Goal: Task Accomplishment & Management: Complete application form

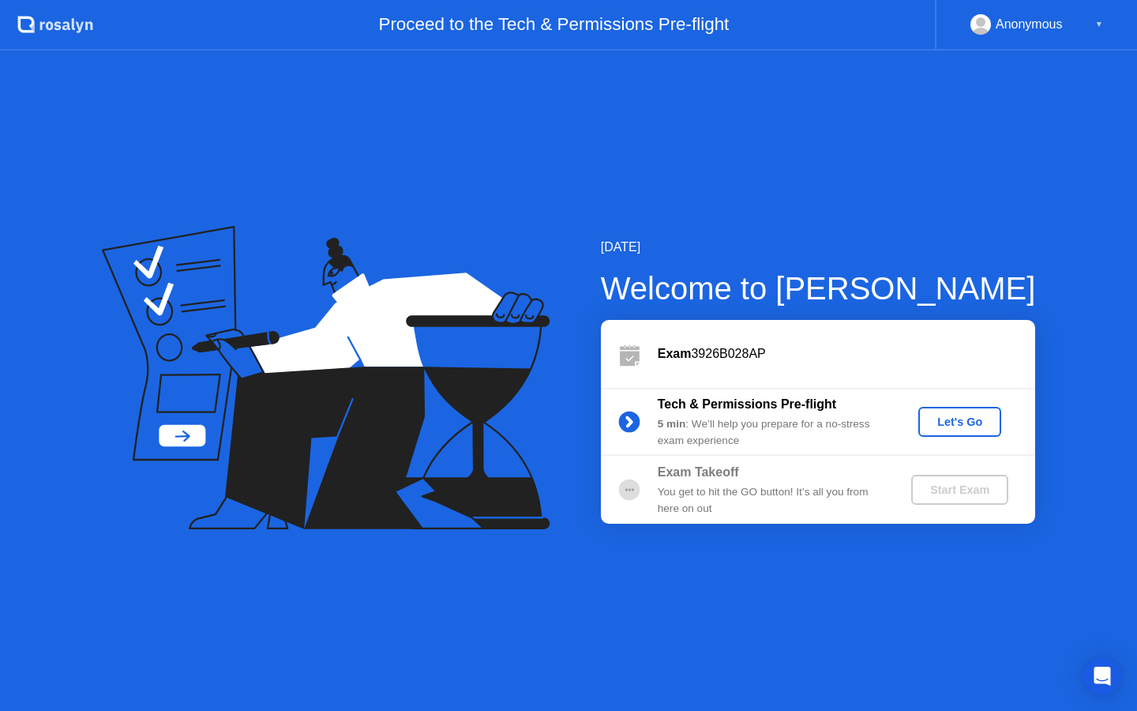
click at [947, 423] on div "Let's Go" at bounding box center [960, 421] width 70 height 13
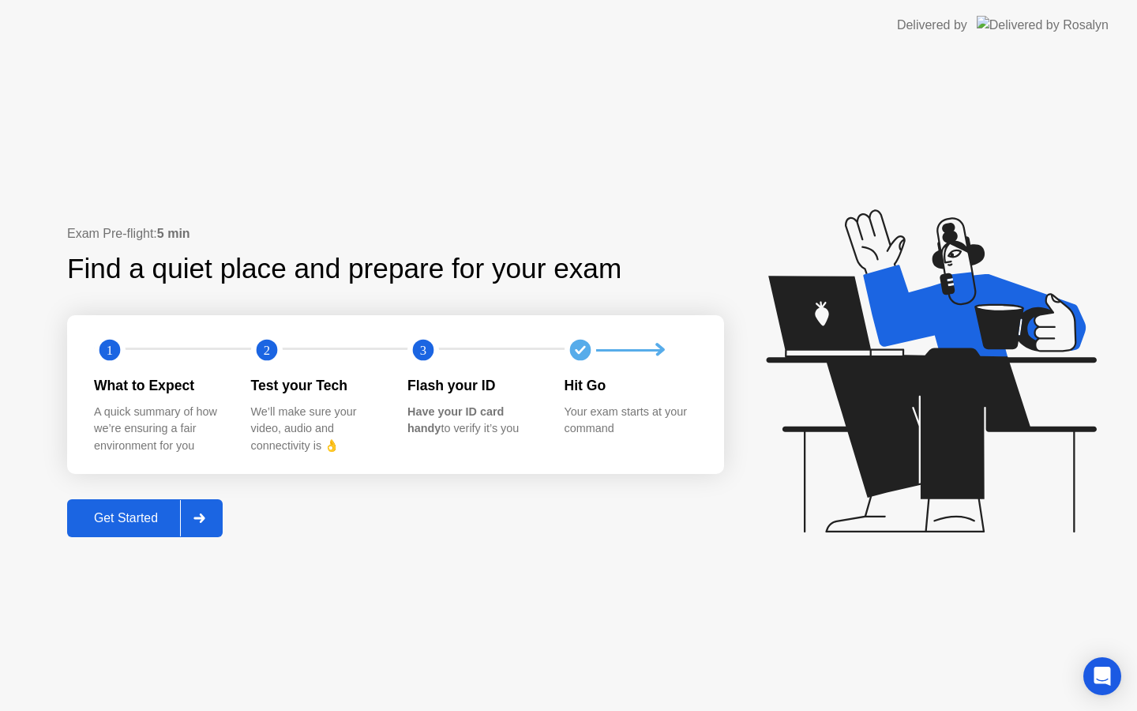
click at [143, 527] on button "Get Started" at bounding box center [145, 518] width 156 height 38
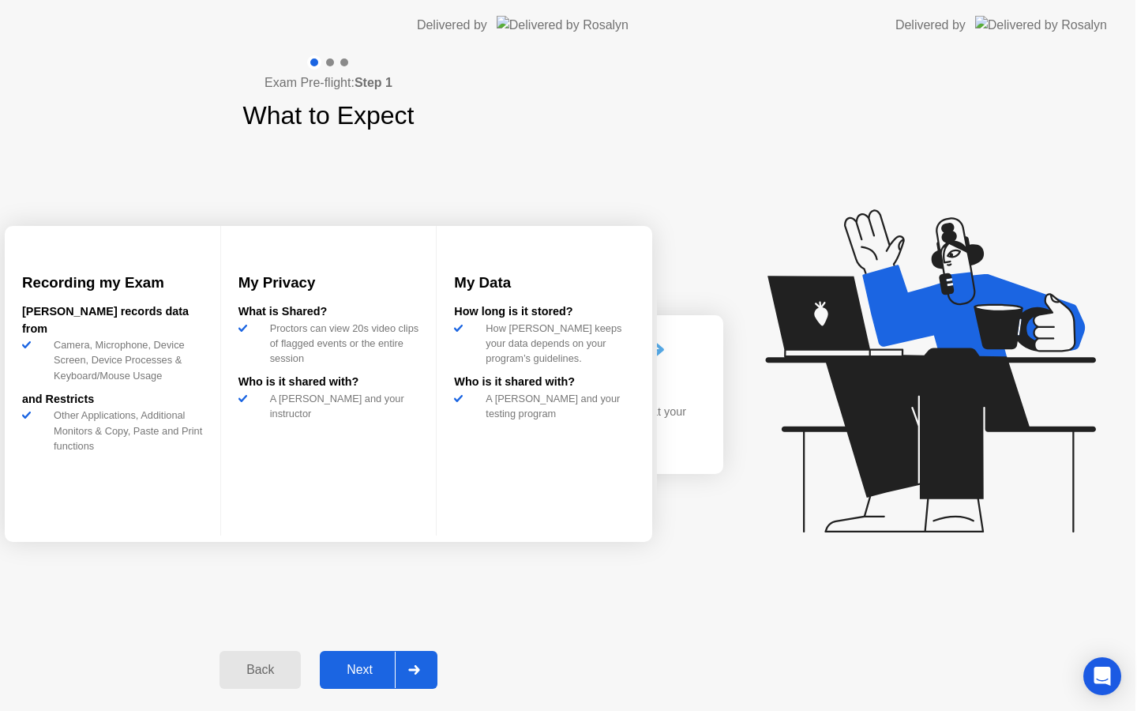
click at [143, 527] on div "Exam Pre-flight: Step 1 What to Expect Recording my Exam [PERSON_NAME] records …" at bounding box center [328, 381] width 657 height 660
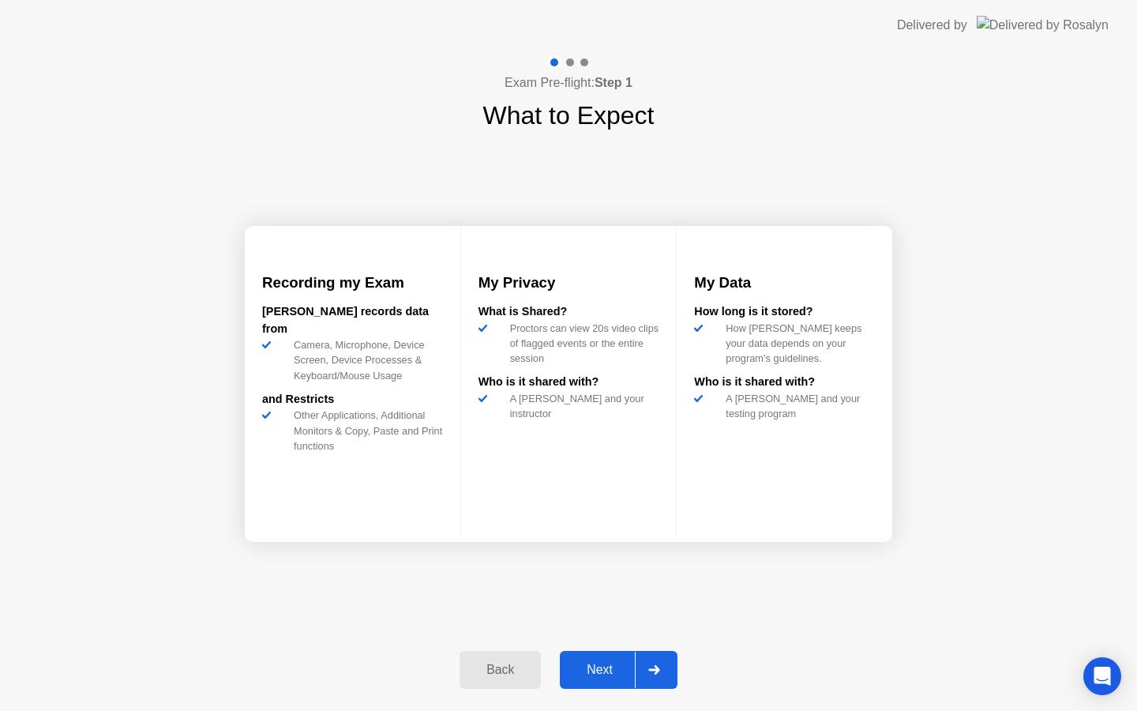
click at [628, 677] on div "Next" at bounding box center [600, 669] width 70 height 14
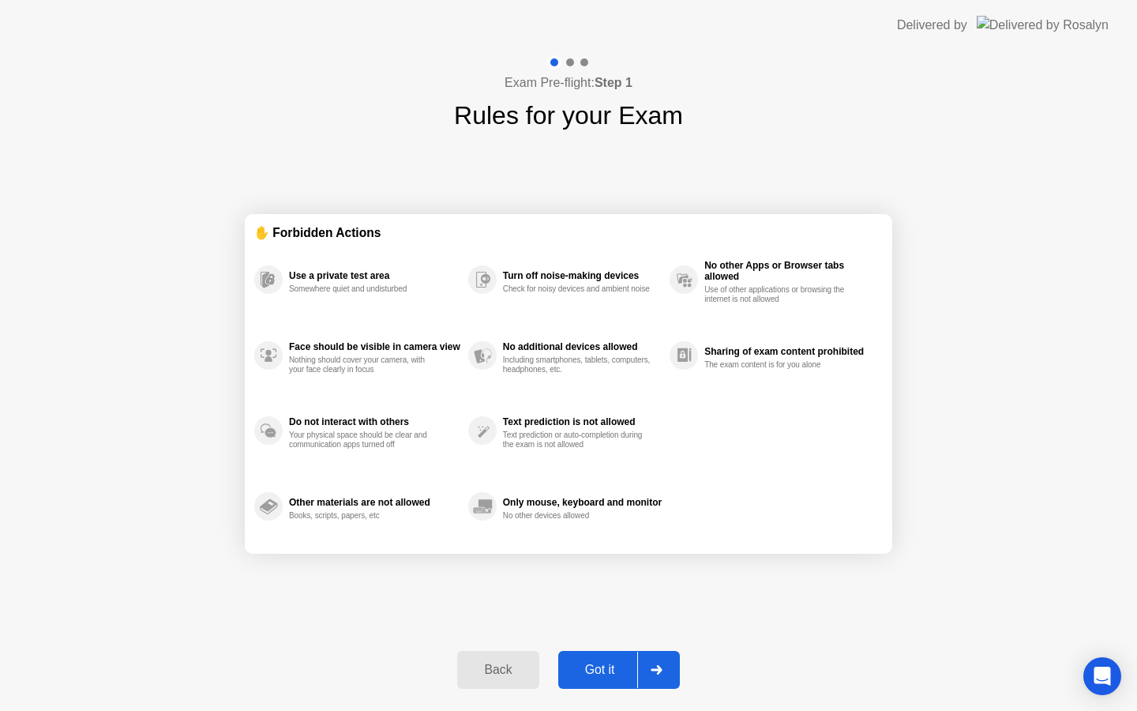
click at [628, 677] on div "Got it" at bounding box center [600, 669] width 74 height 14
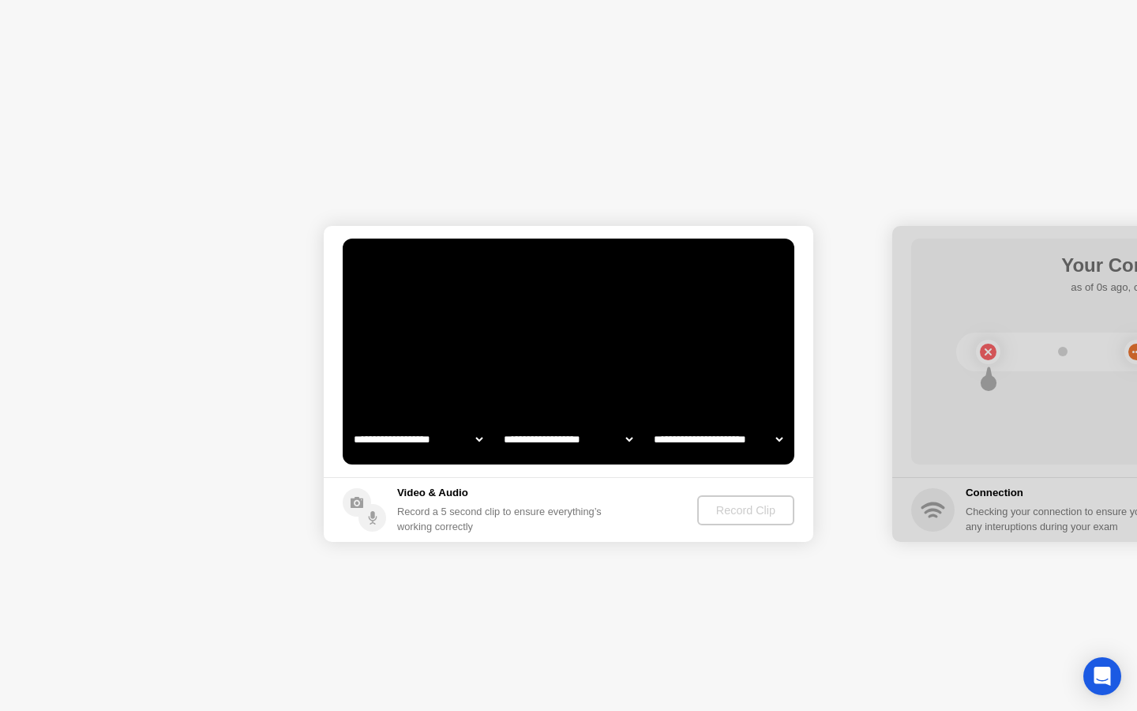
select select "**********"
select select "*******"
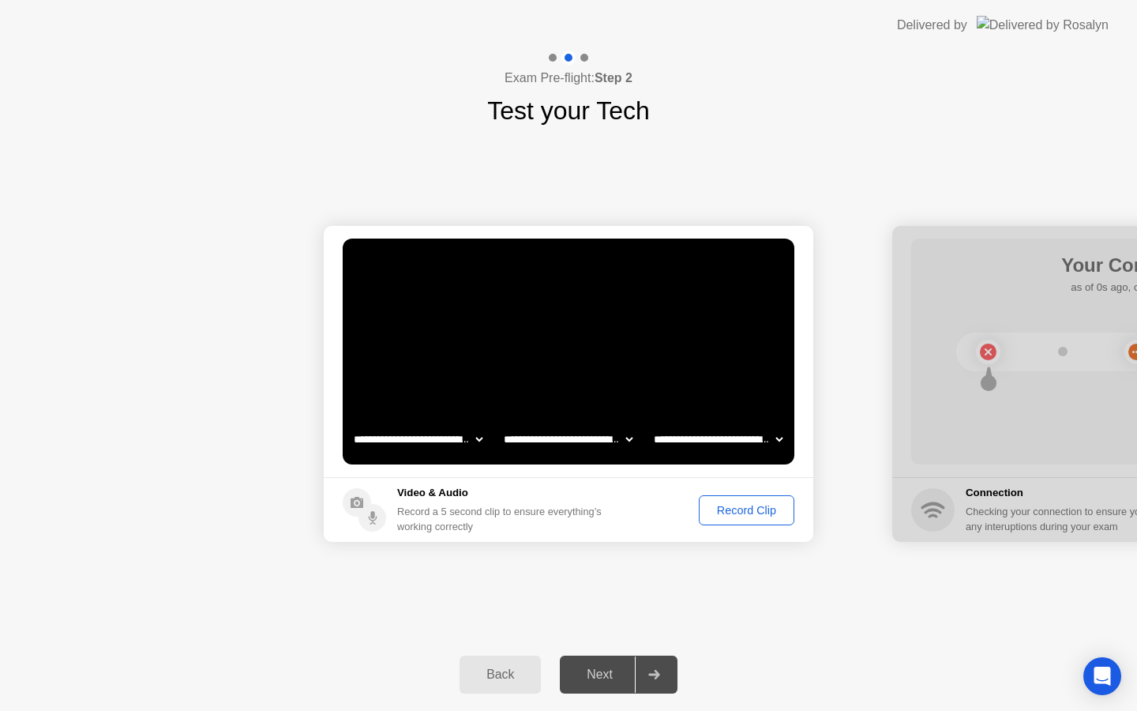
click at [748, 495] on div "Record Clip" at bounding box center [742, 510] width 103 height 30
click at [748, 509] on div "Record Clip" at bounding box center [746, 510] width 84 height 13
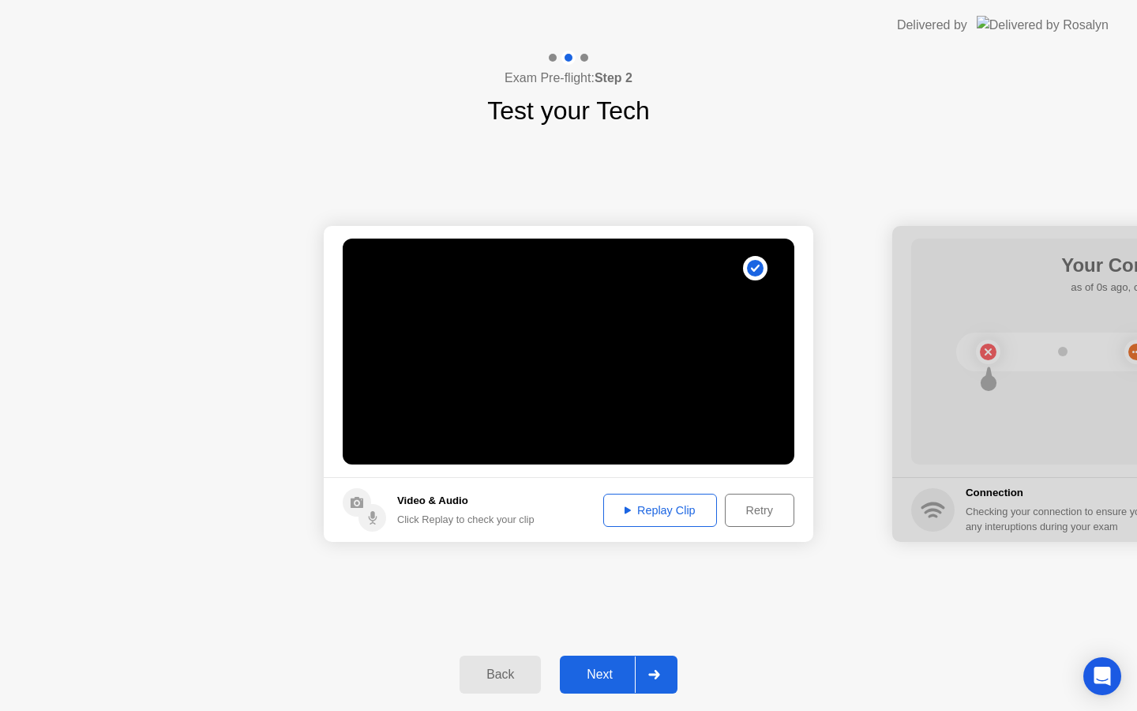
click at [744, 505] on div "Retry" at bounding box center [759, 510] width 58 height 13
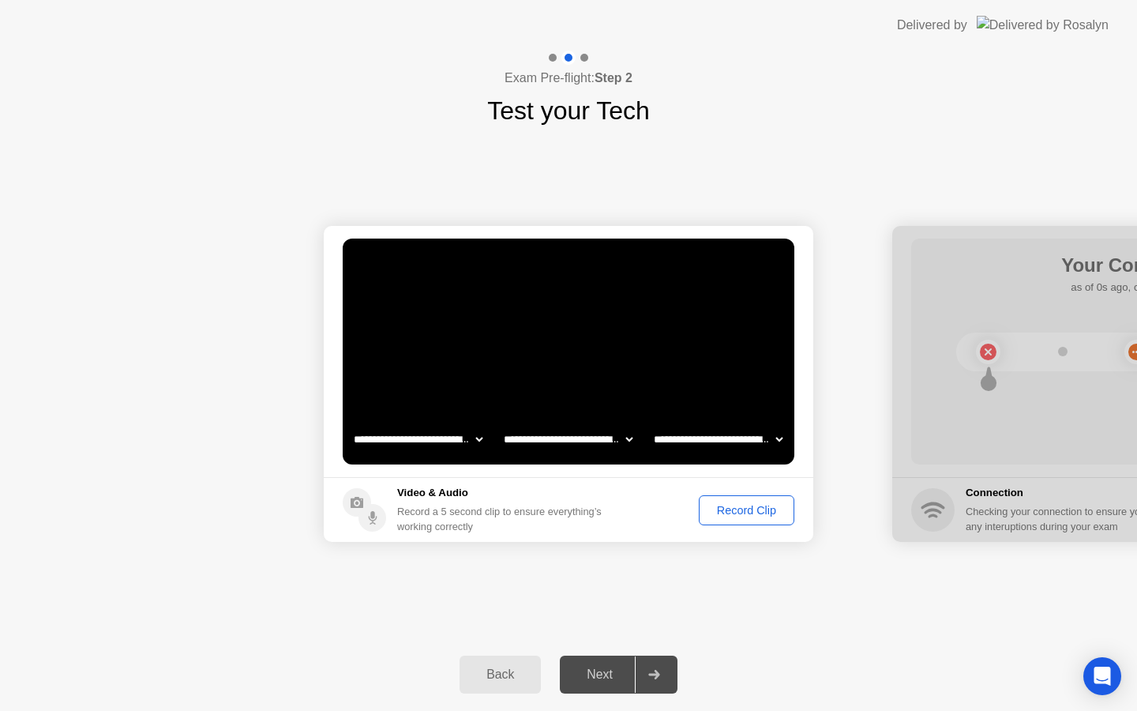
click at [730, 506] on div "Record Clip" at bounding box center [746, 510] width 84 height 13
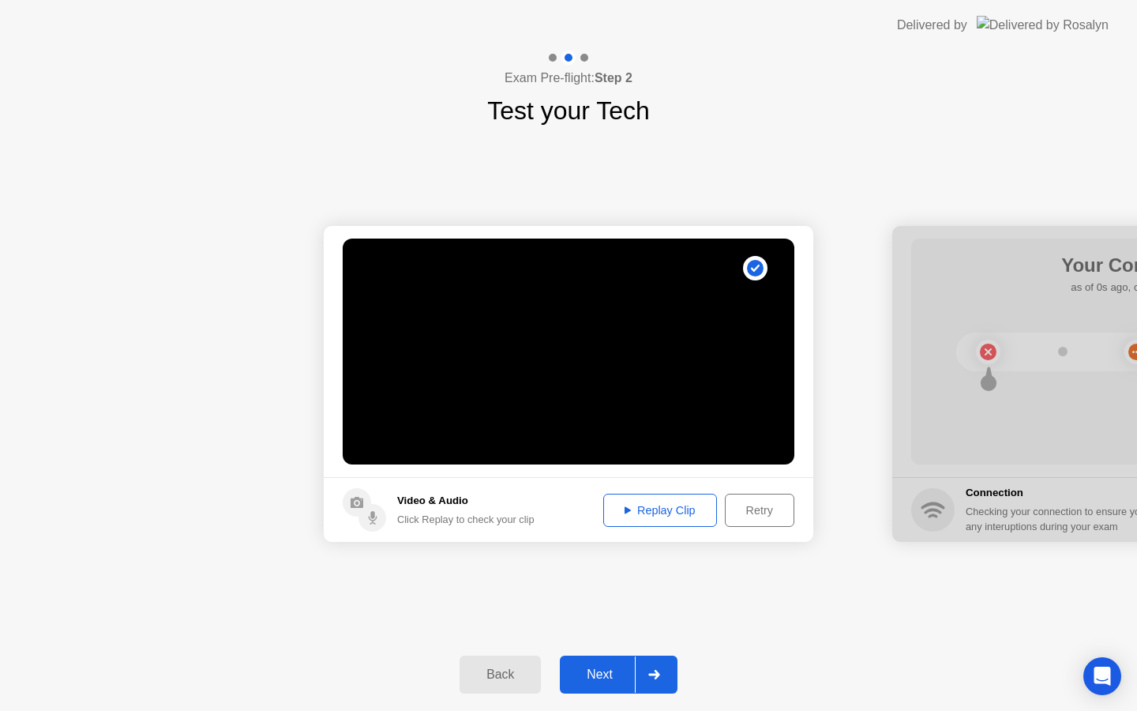
click at [617, 672] on div "Next" at bounding box center [600, 674] width 70 height 14
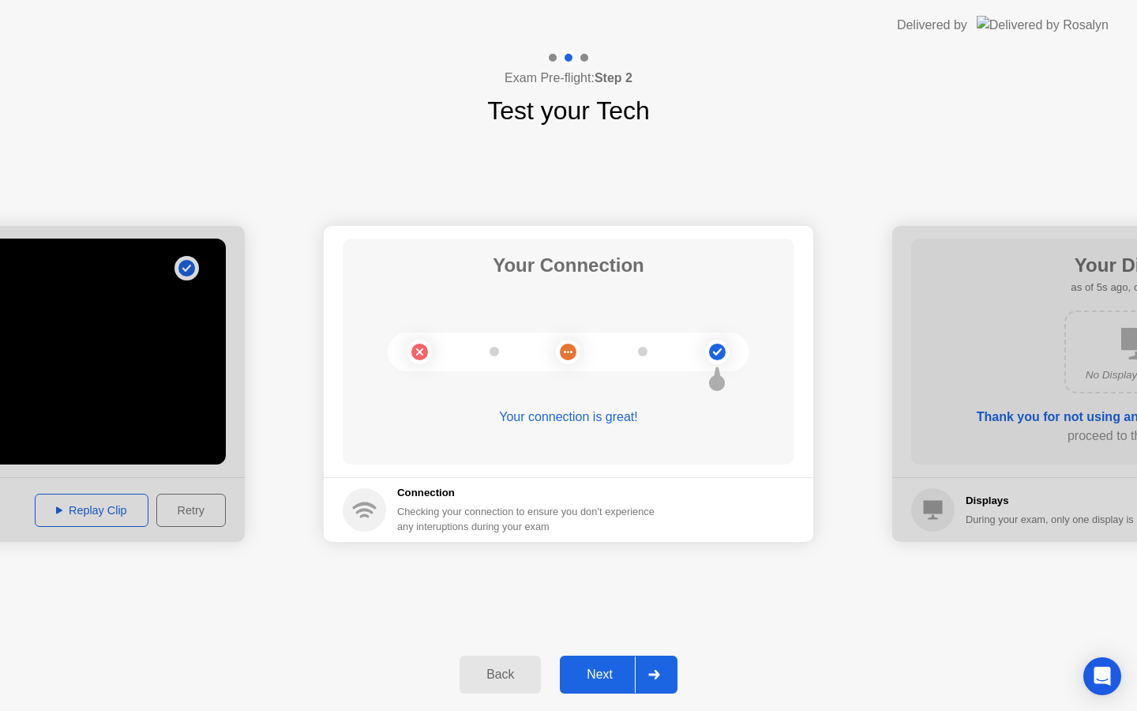
click at [608, 681] on div "Next" at bounding box center [600, 674] width 70 height 14
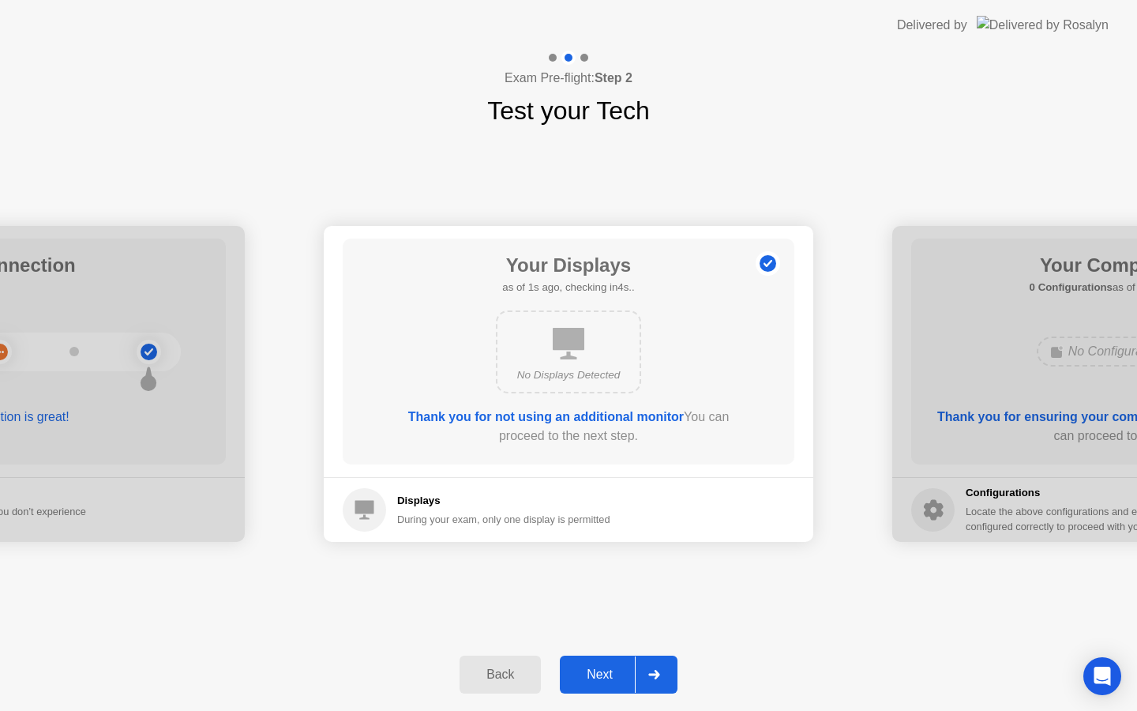
click at [606, 670] on div "Next" at bounding box center [600, 674] width 70 height 14
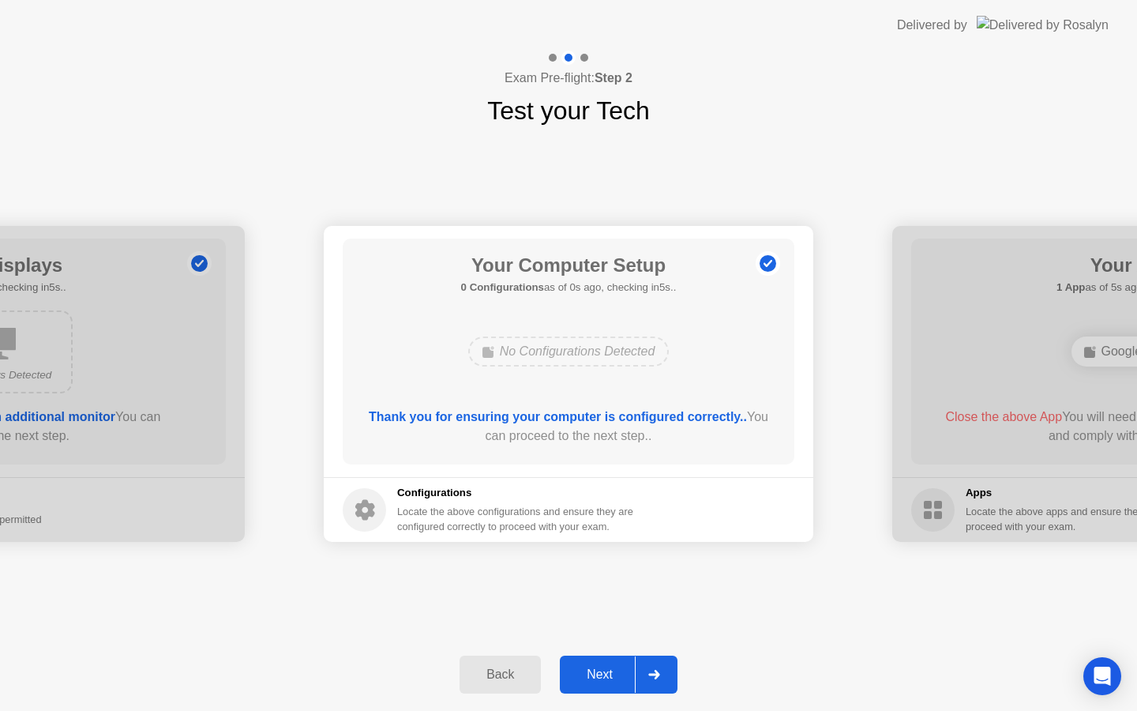
click at [606, 670] on div "Next" at bounding box center [600, 674] width 70 height 14
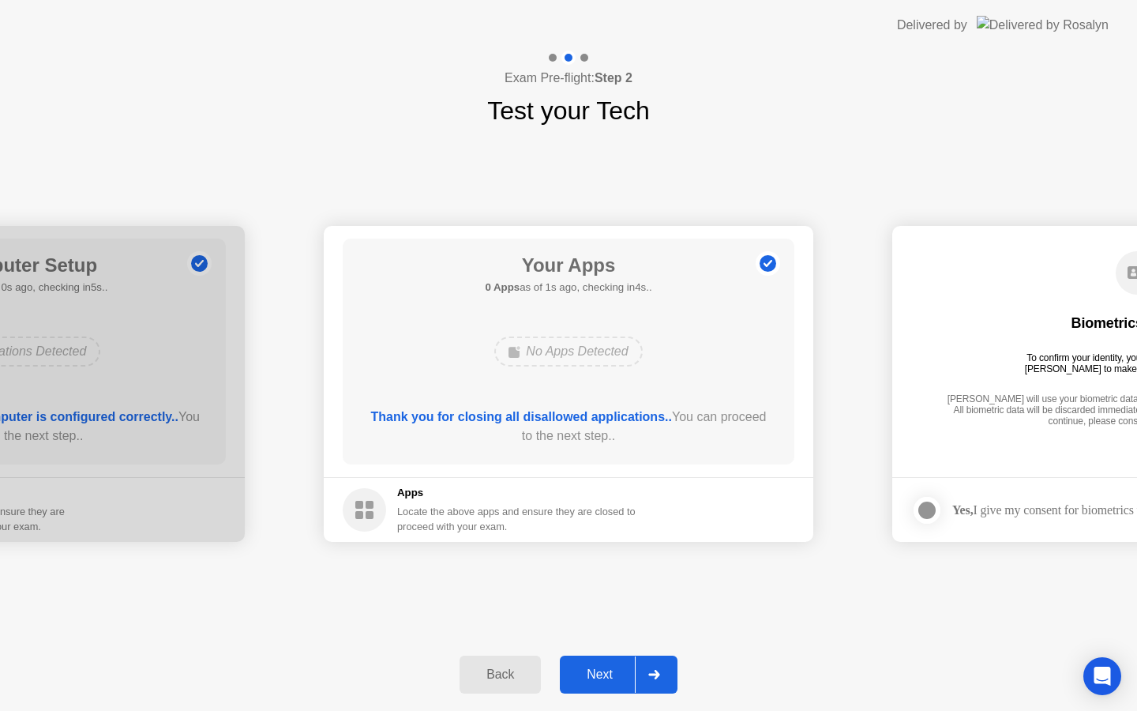
click at [615, 677] on div "Next" at bounding box center [600, 674] width 70 height 14
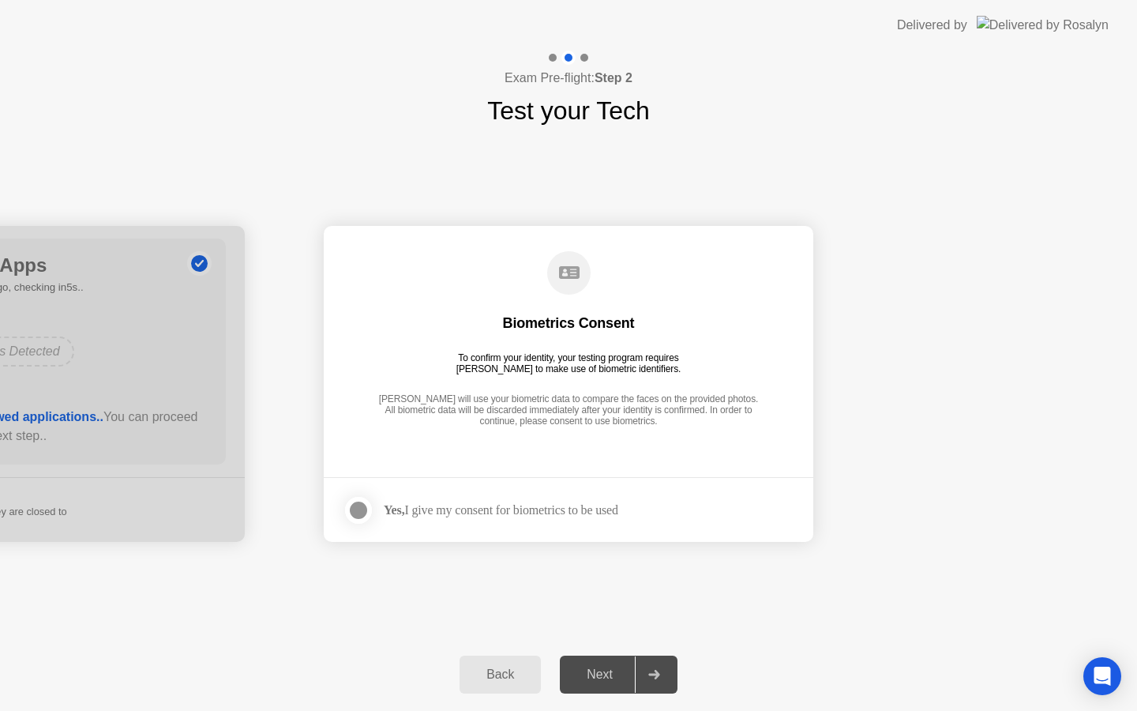
click at [350, 517] on div at bounding box center [358, 510] width 19 height 19
click at [612, 685] on button "Next" at bounding box center [619, 674] width 118 height 38
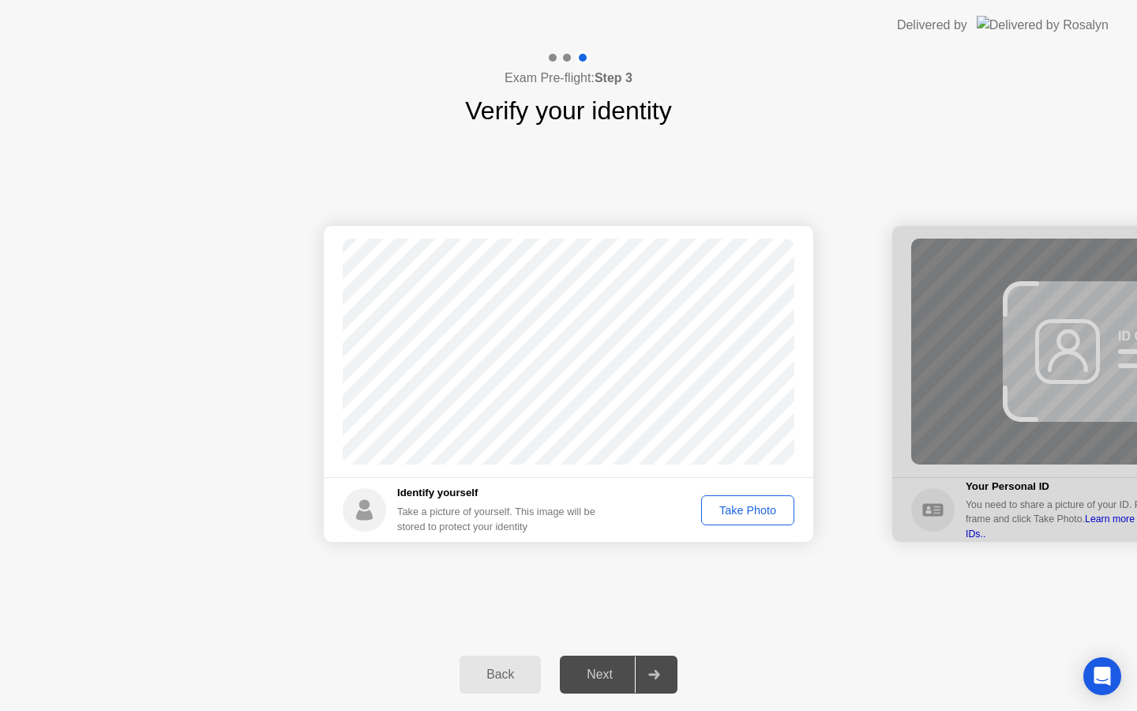
click at [745, 504] on div "Take Photo" at bounding box center [748, 510] width 82 height 13
click at [584, 662] on button "Next" at bounding box center [619, 674] width 118 height 38
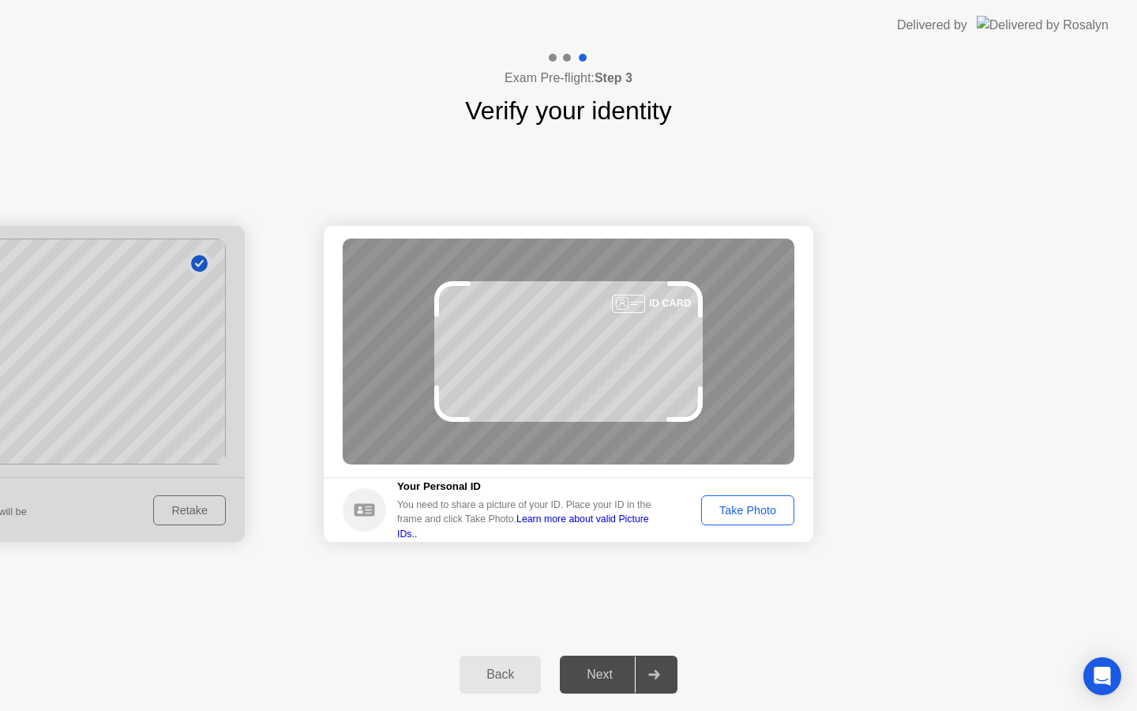
click at [721, 512] on div "Take Photo" at bounding box center [748, 510] width 82 height 13
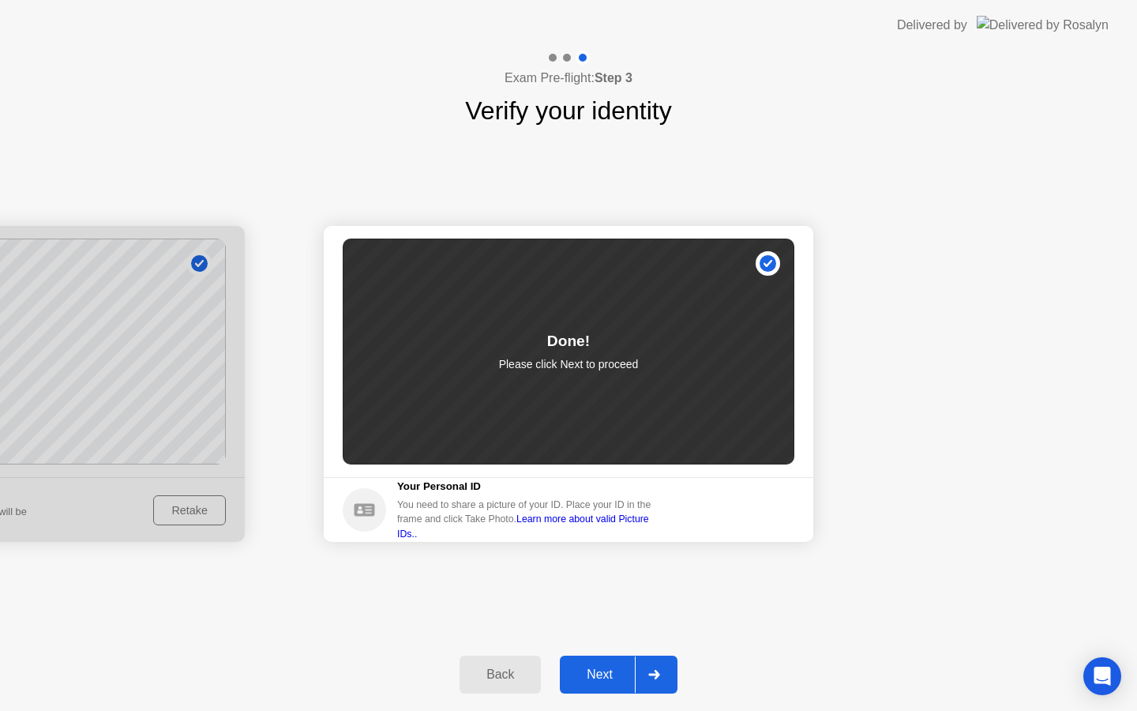
click at [606, 689] on button "Next" at bounding box center [619, 674] width 118 height 38
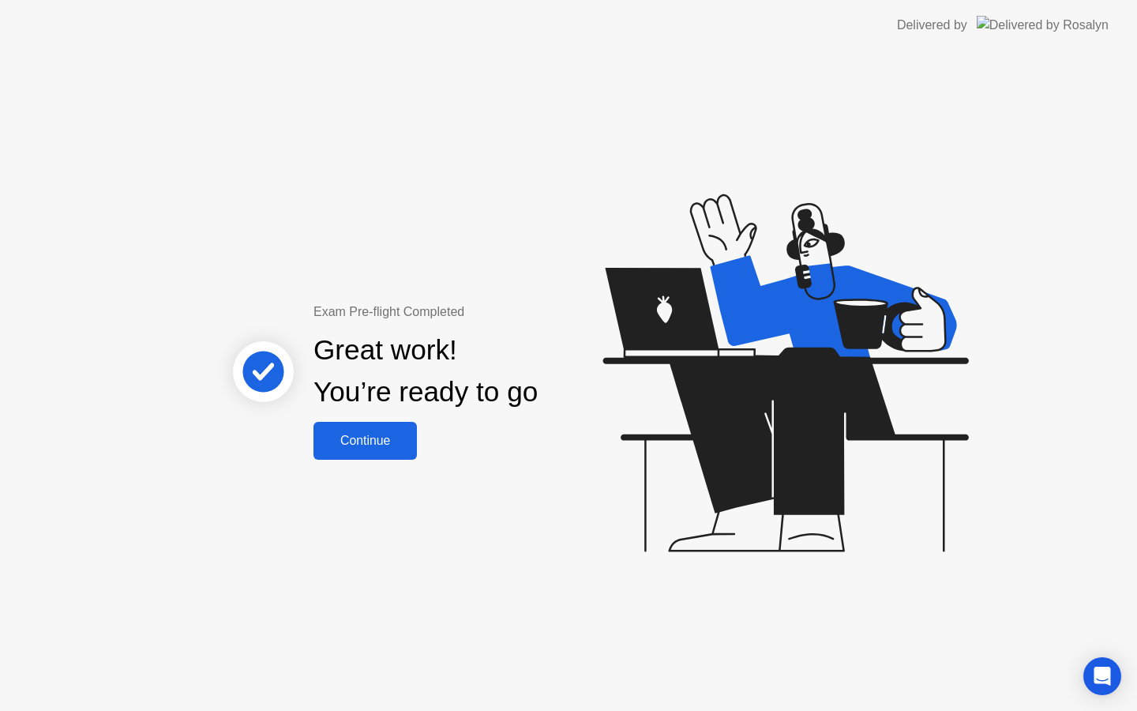
click at [369, 425] on button "Continue" at bounding box center [364, 441] width 103 height 38
